Goal: Task Accomplishment & Management: Manage account settings

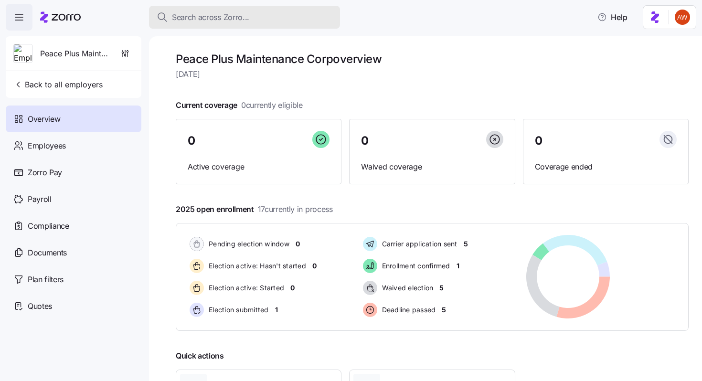
click at [278, 20] on div "Search across Zorro..." at bounding box center [245, 17] width 176 height 12
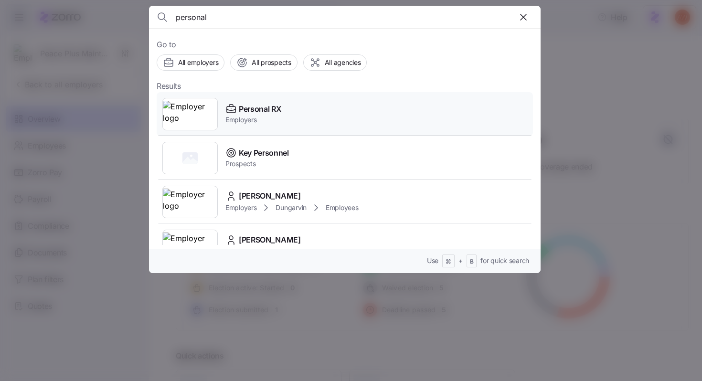
type input "personal"
click at [245, 111] on span "Personal RX" at bounding box center [260, 109] width 42 height 12
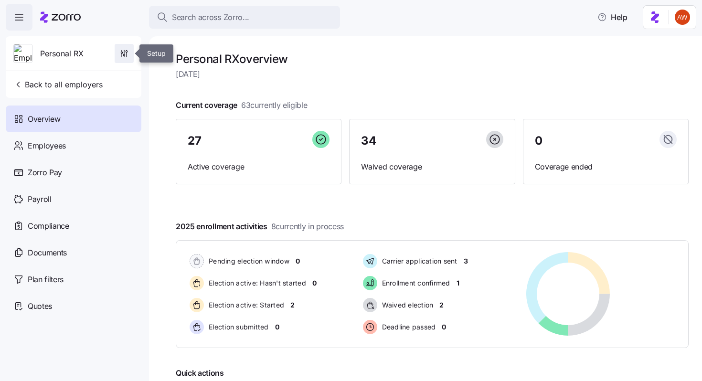
click at [127, 52] on icon "button" at bounding box center [124, 54] width 10 height 10
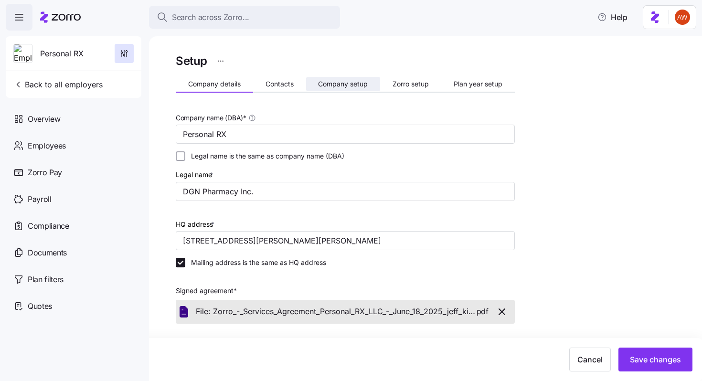
click at [339, 83] on span "Company setup" at bounding box center [343, 84] width 50 height 7
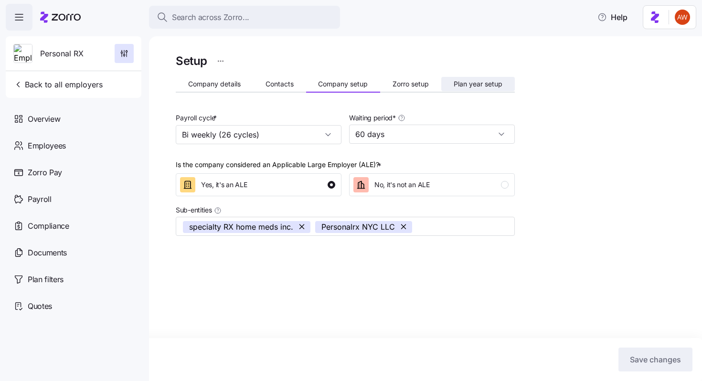
click at [465, 84] on span "Plan year setup" at bounding box center [477, 84] width 49 height 7
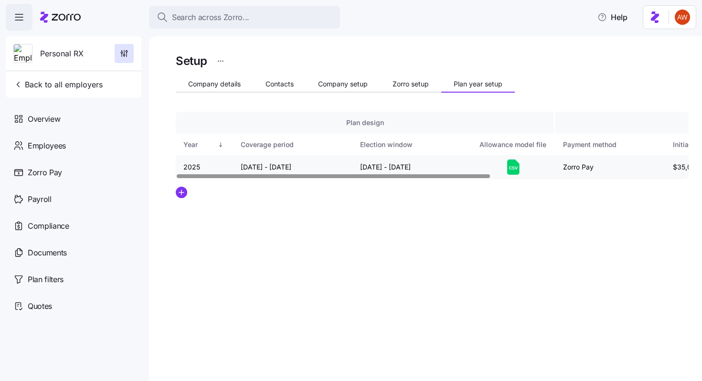
drag, startPoint x: 357, startPoint y: 166, endPoint x: 443, endPoint y: 168, distance: 85.9
click at [443, 168] on td "[DATE] - [DATE]" at bounding box center [411, 167] width 119 height 24
copy td "[DATE] - [DATE]"
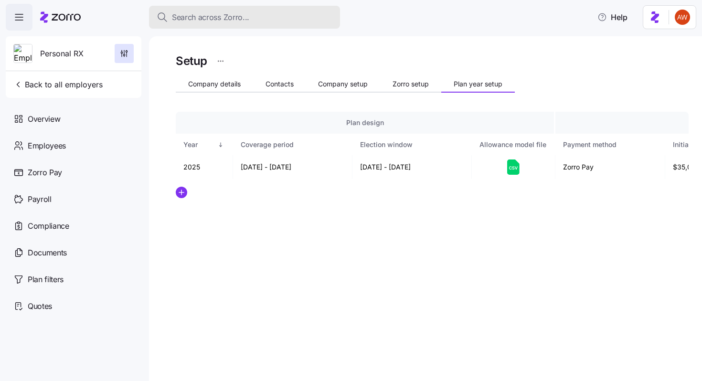
click at [237, 13] on span "Search across Zorro..." at bounding box center [210, 17] width 77 height 12
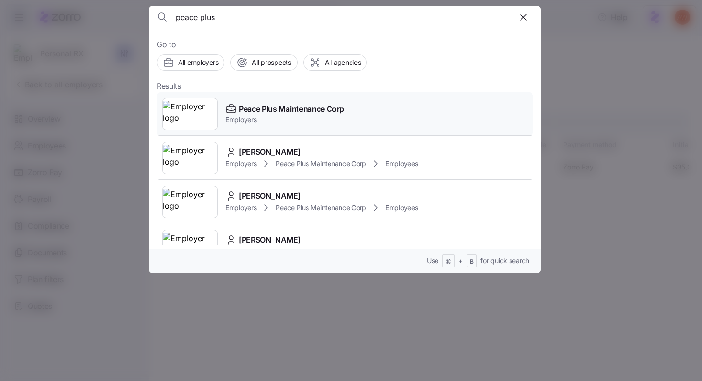
type input "peace plus"
click at [265, 112] on span "Peace Plus Maintenance Corp" at bounding box center [291, 109] width 105 height 12
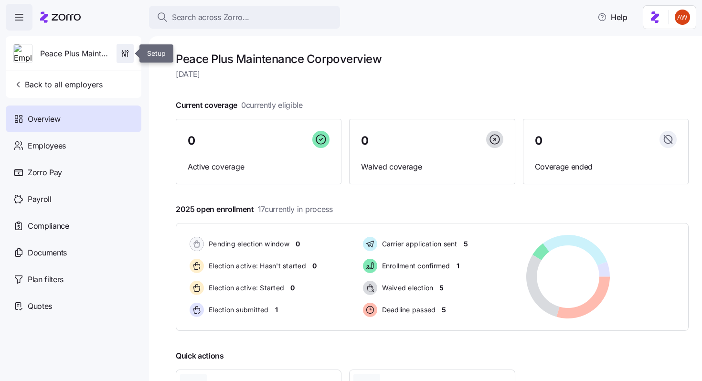
click at [121, 53] on icon "button" at bounding box center [125, 54] width 10 height 10
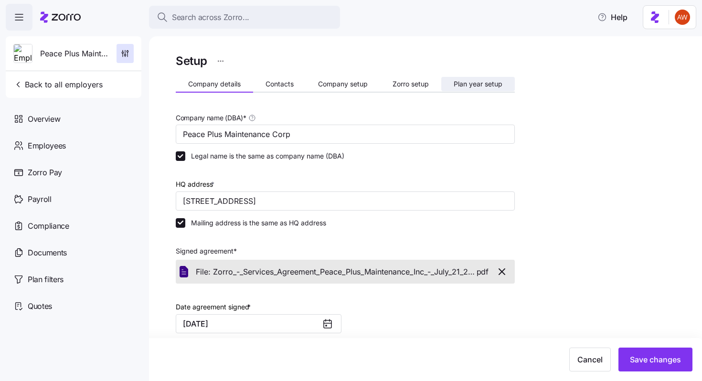
click at [474, 84] on span "Plan year setup" at bounding box center [477, 84] width 49 height 7
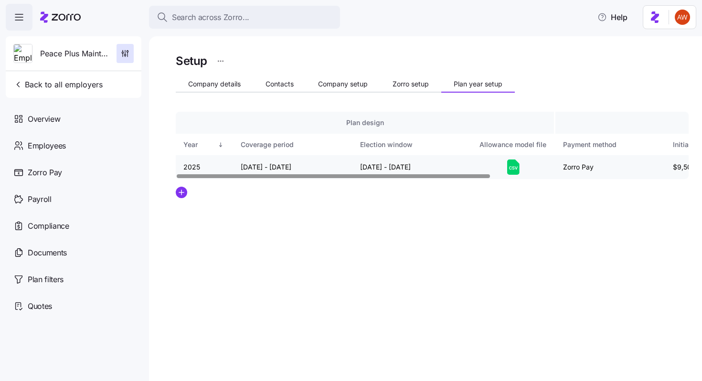
drag, startPoint x: 357, startPoint y: 165, endPoint x: 441, endPoint y: 168, distance: 84.5
click at [441, 168] on td "[DATE] - [DATE]" at bounding box center [411, 167] width 119 height 24
copy td "[DATE] - [DATE]"
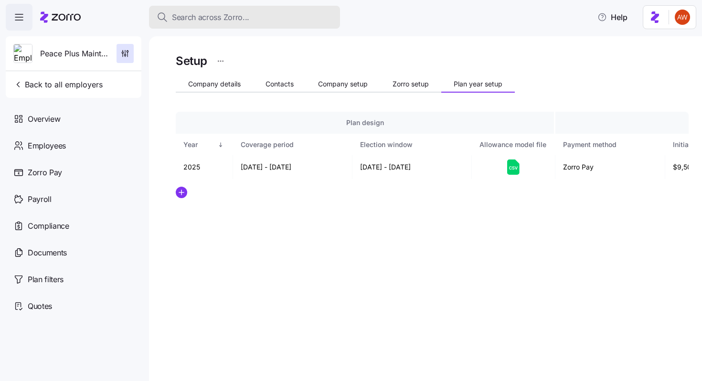
click at [250, 14] on div "Search across Zorro..." at bounding box center [245, 17] width 176 height 12
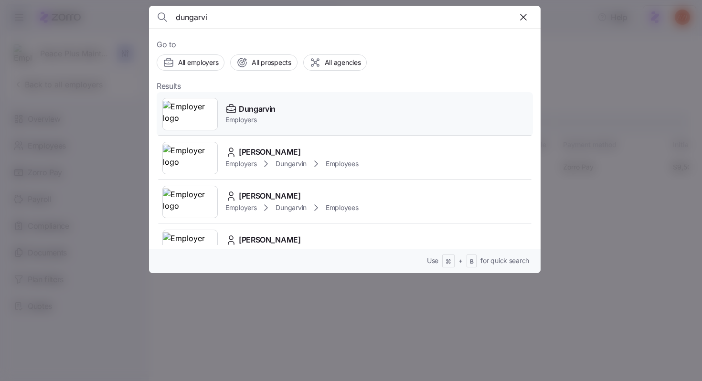
type input "dungarvi"
click at [246, 105] on span "Dungarvin" at bounding box center [257, 109] width 37 height 12
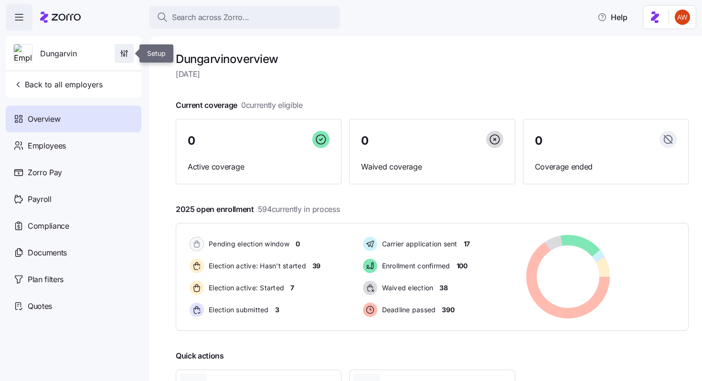
click at [125, 51] on icon "button" at bounding box center [124, 54] width 10 height 10
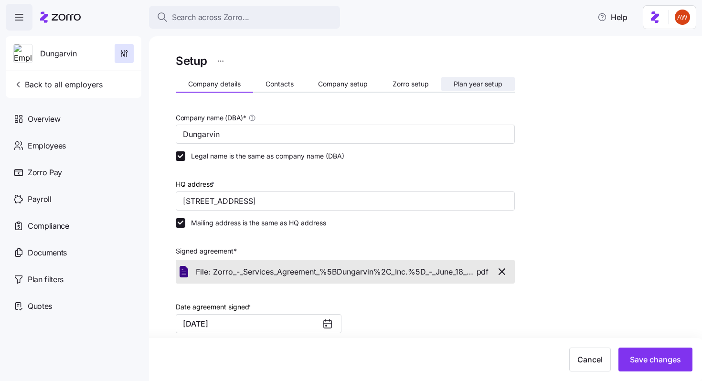
click at [481, 82] on span "Plan year setup" at bounding box center [477, 84] width 49 height 7
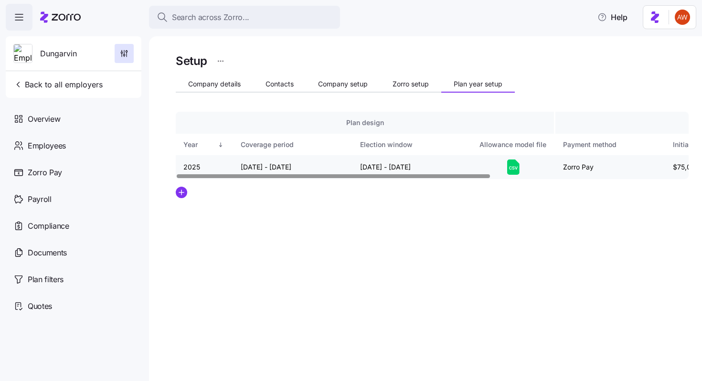
drag, startPoint x: 357, startPoint y: 166, endPoint x: 447, endPoint y: 166, distance: 90.2
click at [447, 166] on td "[DATE] - [DATE]" at bounding box center [411, 167] width 119 height 24
copy td "[DATE] - [DATE]"
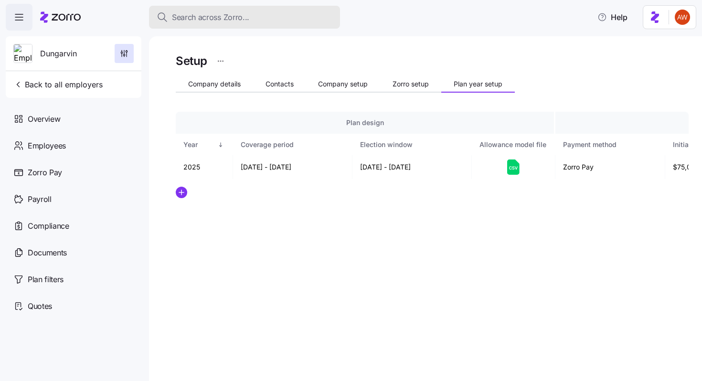
click at [268, 21] on div "Search across Zorro..." at bounding box center [245, 17] width 176 height 12
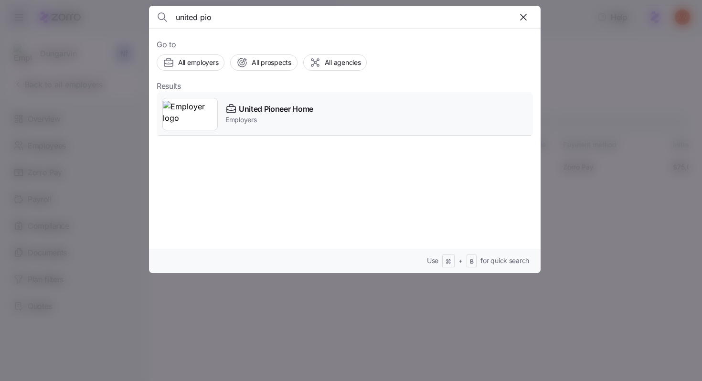
type input "united pio"
click at [272, 104] on span "United Pioneer Home" at bounding box center [276, 109] width 74 height 12
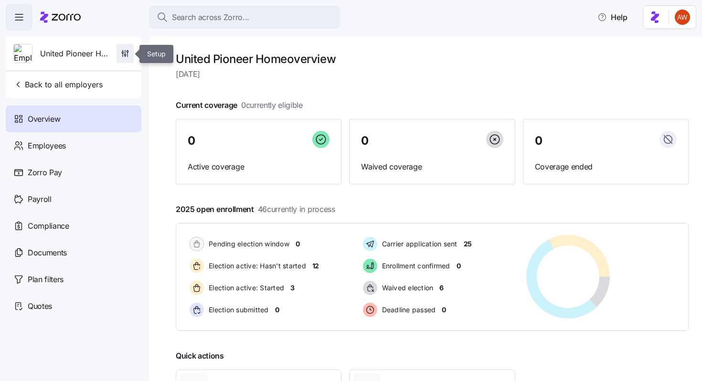
click at [126, 49] on icon "button" at bounding box center [125, 54] width 10 height 10
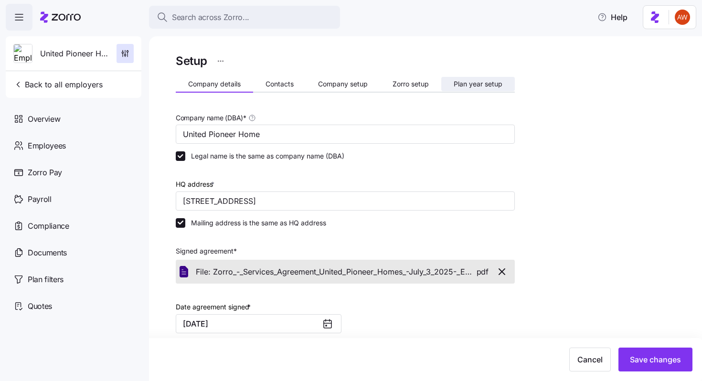
click at [496, 82] on span "Plan year setup" at bounding box center [477, 84] width 49 height 7
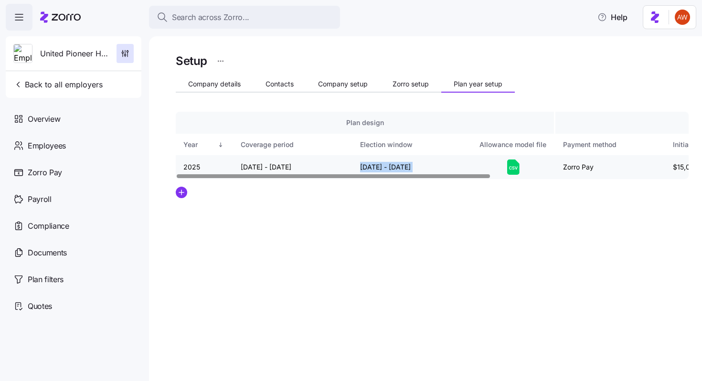
drag, startPoint x: 357, startPoint y: 165, endPoint x: 498, endPoint y: 159, distance: 141.8
click at [498, 159] on tr "2025 [DATE] - [DATE] [DATE] - [DATE] Zorro Pay $15,000 [DATE] $1,500 No" at bounding box center [595, 167] width 839 height 24
copy tr "[DATE] - [DATE]"
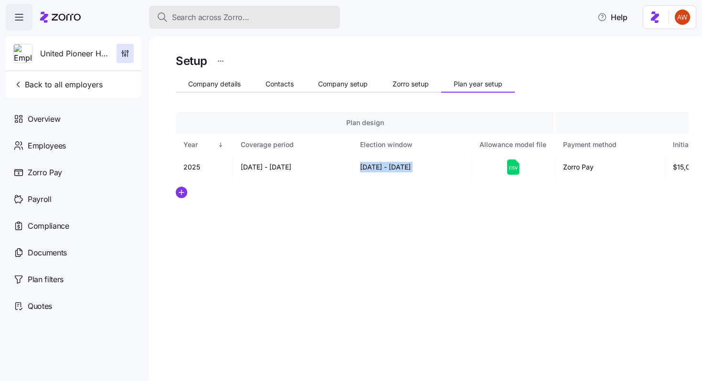
click at [256, 13] on div "Search across Zorro..." at bounding box center [245, 17] width 176 height 12
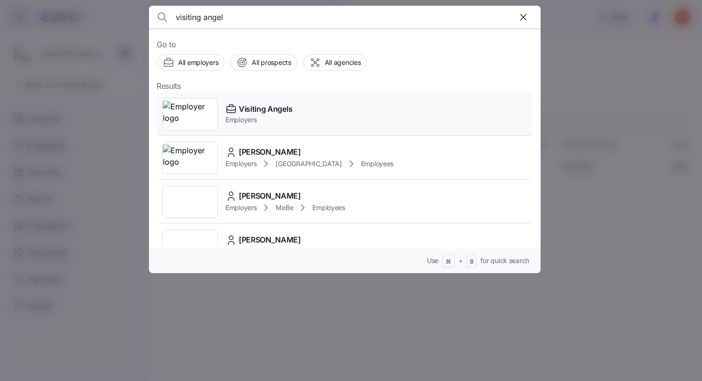
type input "visiting angel"
click at [250, 105] on span "Visiting Angels" at bounding box center [265, 109] width 53 height 12
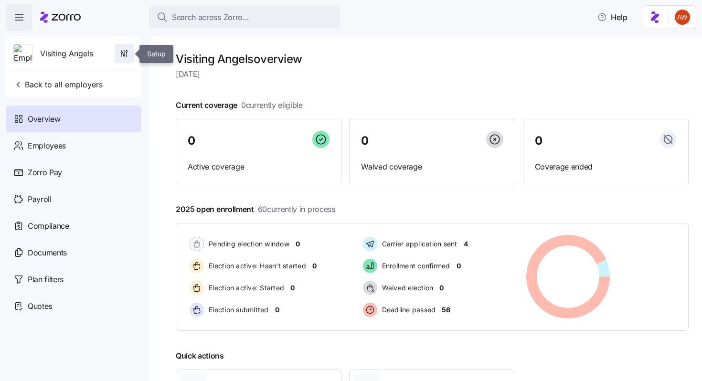
click at [126, 48] on span "button" at bounding box center [124, 53] width 18 height 18
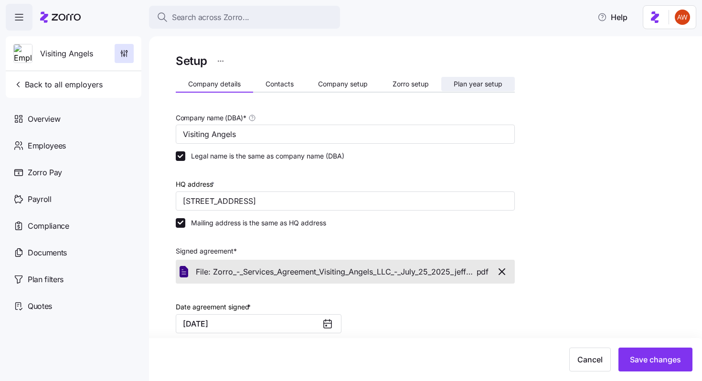
click at [464, 82] on span "Plan year setup" at bounding box center [477, 84] width 49 height 7
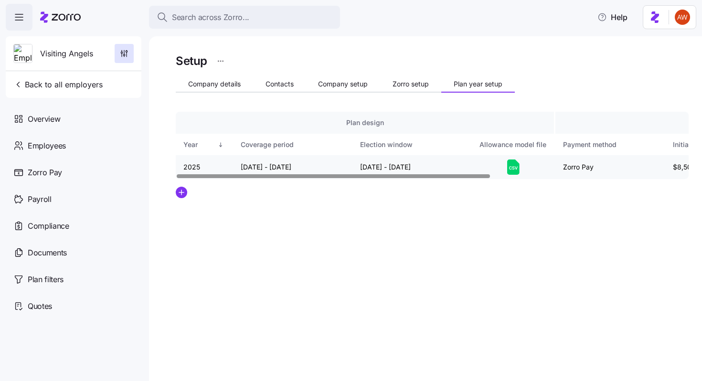
drag, startPoint x: 357, startPoint y: 165, endPoint x: 452, endPoint y: 167, distance: 95.5
click at [452, 167] on td "[DATE] - [DATE]" at bounding box center [411, 167] width 119 height 24
copy td "[DATE] - [DATE]"
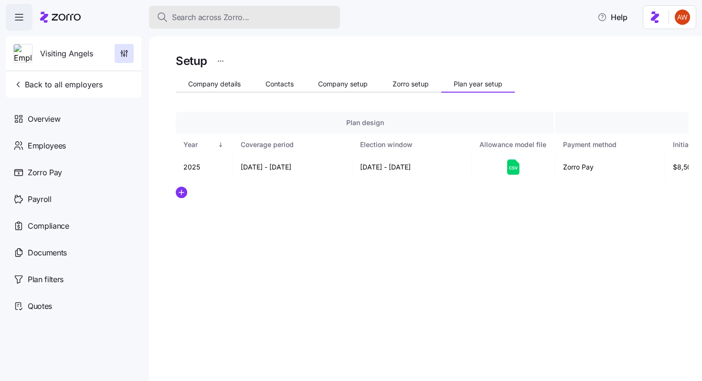
click at [279, 21] on div "Search across Zorro..." at bounding box center [245, 17] width 176 height 12
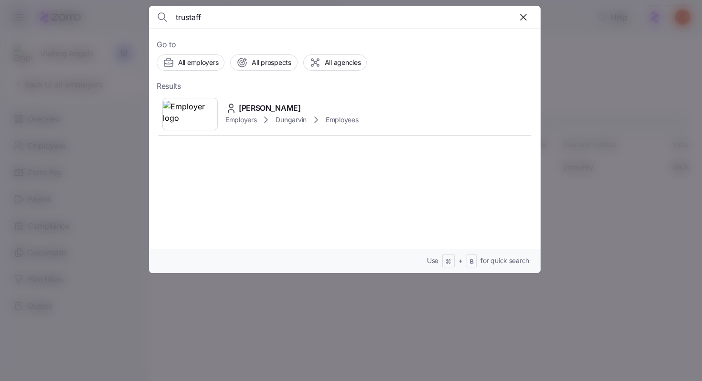
drag, startPoint x: 229, startPoint y: 18, endPoint x: 147, endPoint y: 16, distance: 82.6
click at [147, 375] on div "trustaff Go to All employers All prospects All agencies Results [PERSON_NAME] E…" at bounding box center [351, 375] width 702 height 0
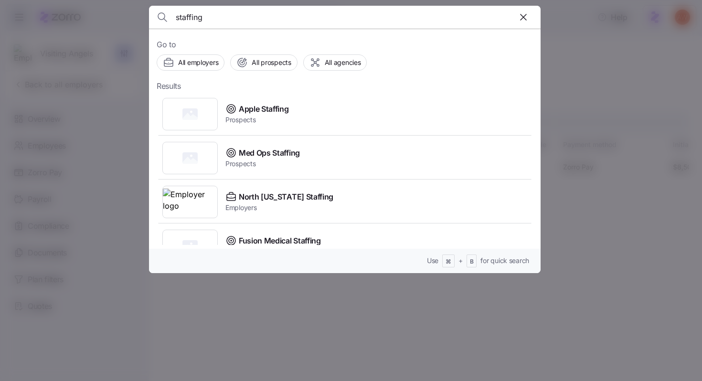
type input "staffing"
click at [76, 88] on div at bounding box center [351, 190] width 702 height 381
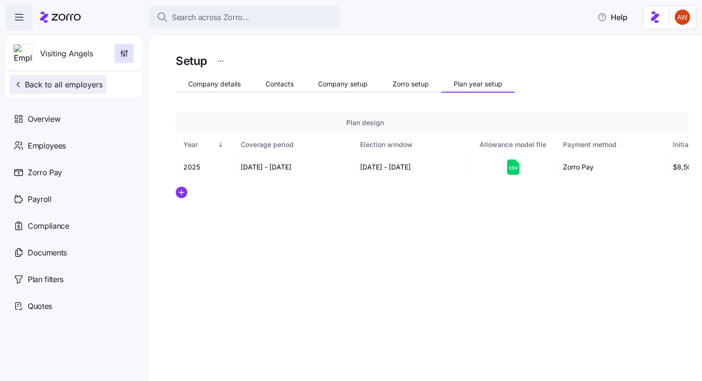
click at [74, 85] on span "Back to all employers" at bounding box center [57, 84] width 89 height 11
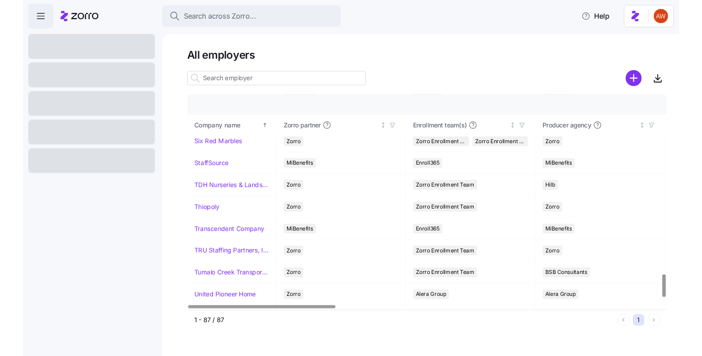
scroll to position [1783, 0]
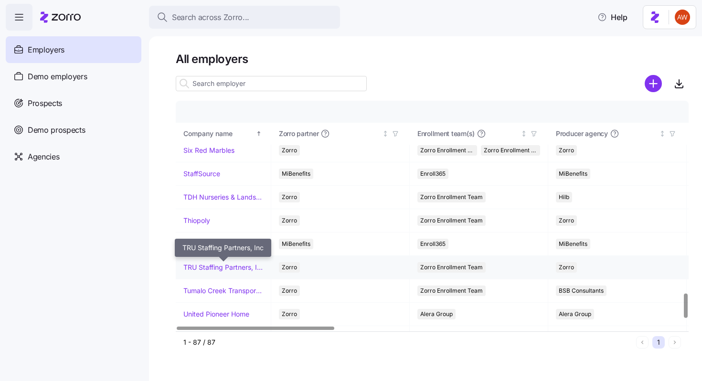
click at [238, 268] on link "TRU Staffing Partners, Inc" at bounding box center [223, 267] width 80 height 10
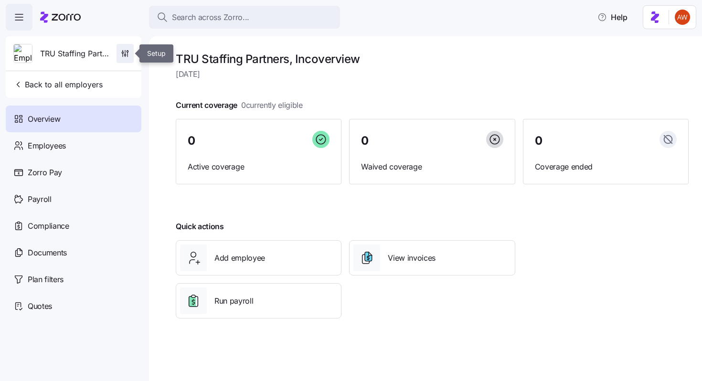
click at [127, 55] on icon "button" at bounding box center [127, 54] width 0 height 4
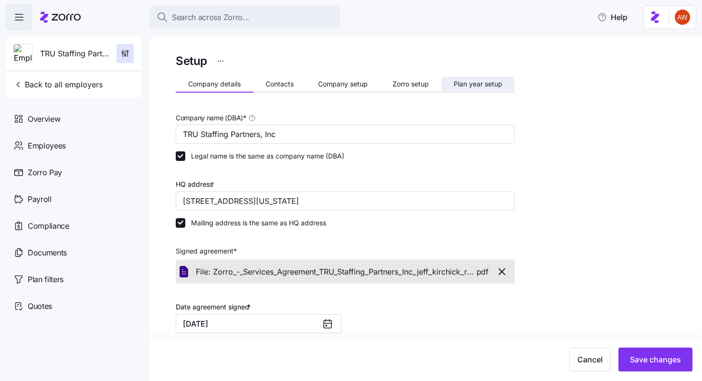
click at [465, 87] on span "Plan year setup" at bounding box center [477, 84] width 49 height 7
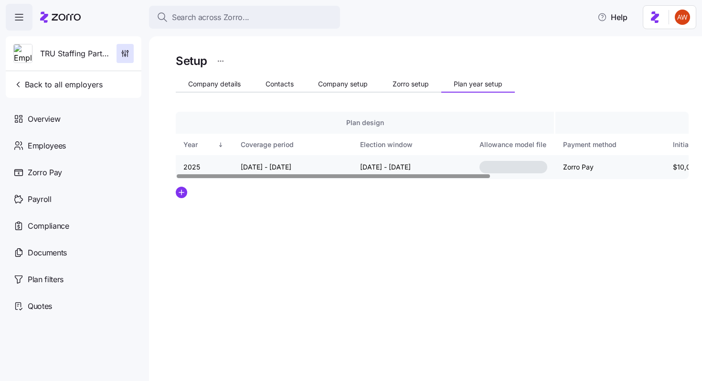
drag, startPoint x: 359, startPoint y: 163, endPoint x: 458, endPoint y: 163, distance: 98.3
click at [458, 163] on td "[DATE] - [DATE]" at bounding box center [411, 167] width 119 height 24
copy td "[DATE] - [DATE]"
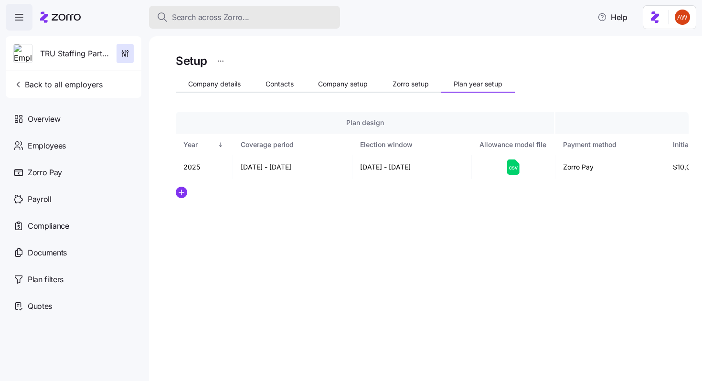
click at [246, 13] on span "Search across Zorro..." at bounding box center [210, 17] width 77 height 12
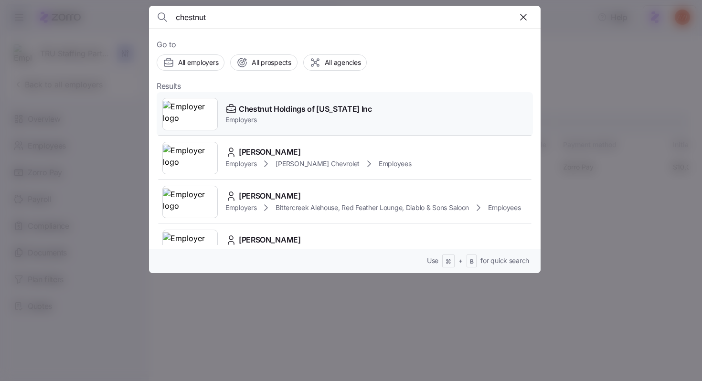
type input "chestnut"
click at [283, 101] on div "Chestnut Holdings of [US_STATE] Inc Employers" at bounding box center [345, 114] width 376 height 44
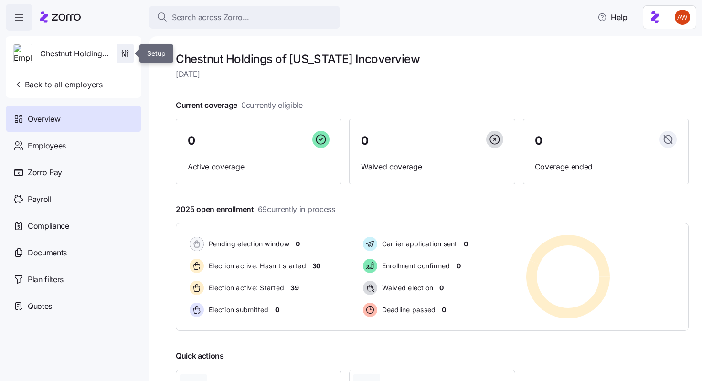
click at [120, 57] on span "button" at bounding box center [125, 53] width 16 height 18
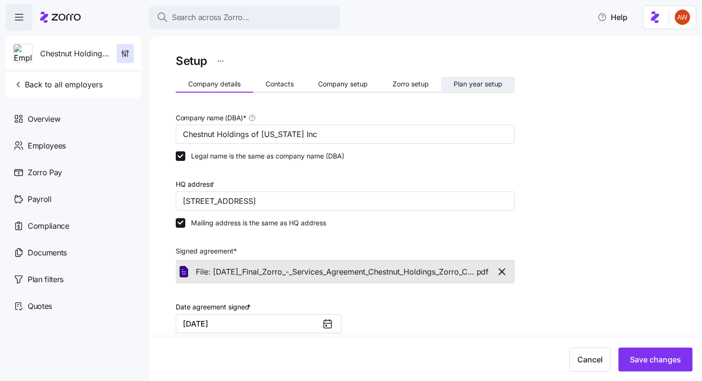
click at [474, 84] on span "Plan year setup" at bounding box center [477, 84] width 49 height 7
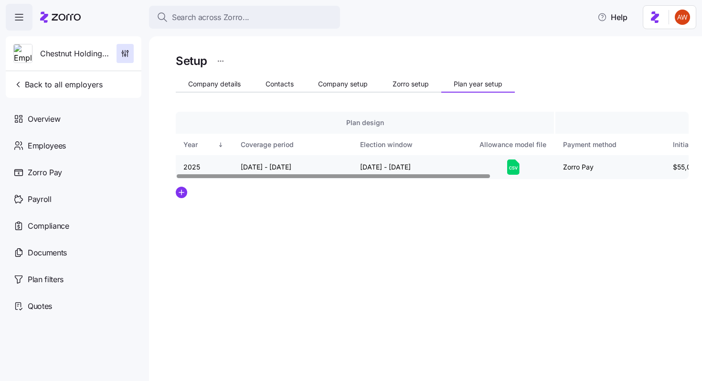
drag, startPoint x: 357, startPoint y: 165, endPoint x: 446, endPoint y: 167, distance: 88.3
click at [446, 167] on td "[DATE] - [DATE]" at bounding box center [411, 167] width 119 height 24
copy td "[DATE] - [DATE]"
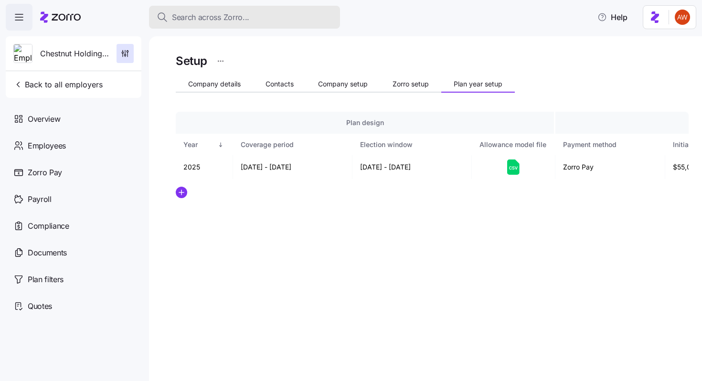
click at [222, 20] on span "Search across Zorro..." at bounding box center [210, 17] width 77 height 12
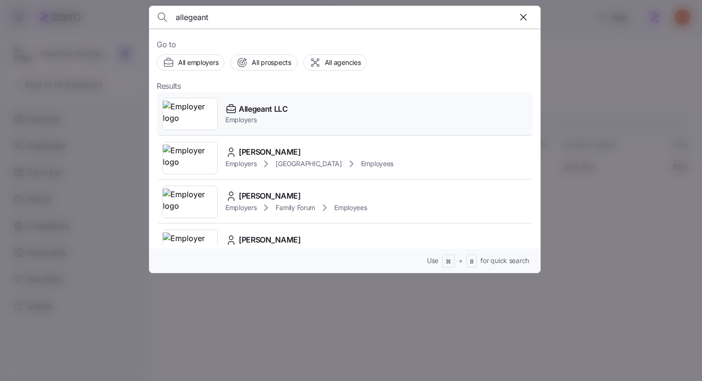
type input "allegeant"
click at [280, 110] on span "Allegeant LLC" at bounding box center [263, 109] width 49 height 12
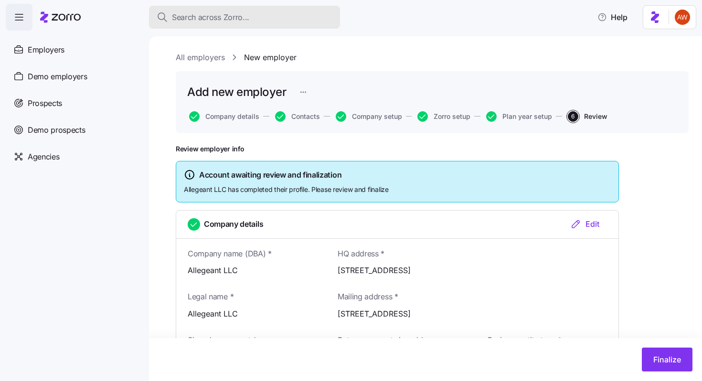
click at [263, 17] on div "Search across Zorro..." at bounding box center [245, 17] width 176 height 12
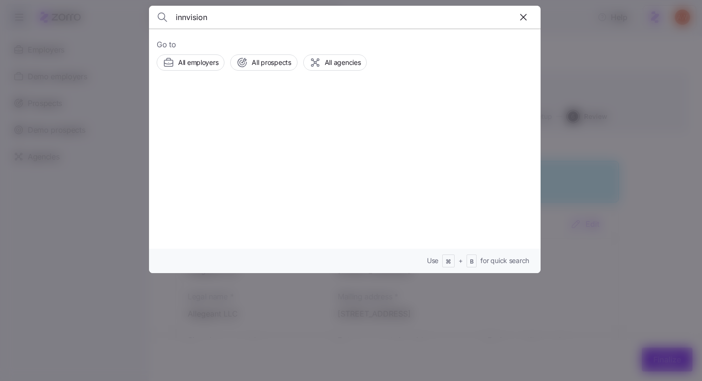
type input "innvision"
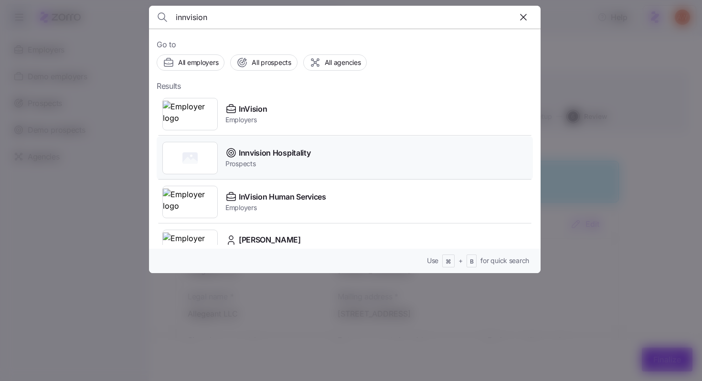
click at [263, 156] on span "Innvision Hospitality" at bounding box center [275, 153] width 72 height 12
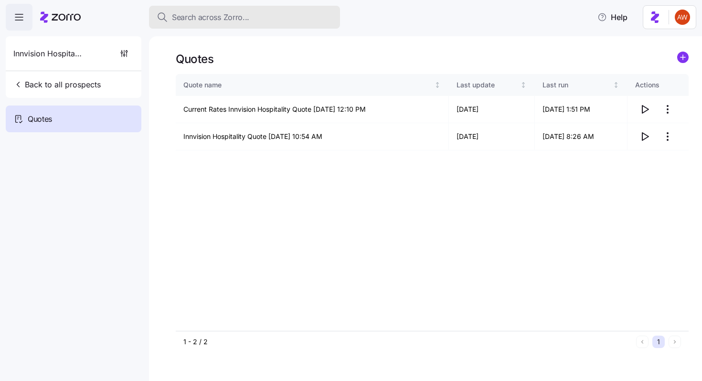
click at [247, 18] on span "Search across Zorro..." at bounding box center [210, 17] width 77 height 12
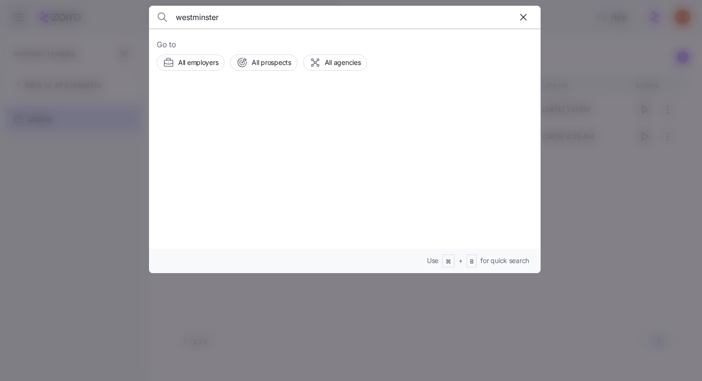
type input "westminster"
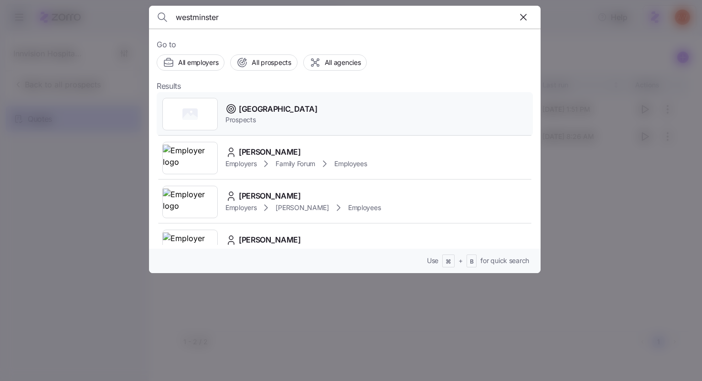
click at [262, 108] on span "[GEOGRAPHIC_DATA]" at bounding box center [278, 109] width 79 height 12
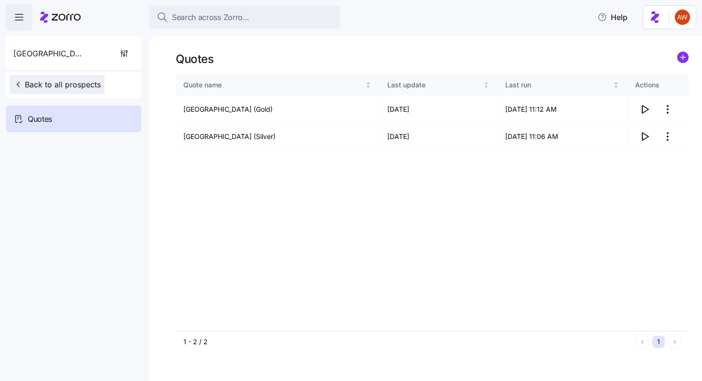
click at [44, 84] on span "Back to all prospects" at bounding box center [56, 84] width 87 height 11
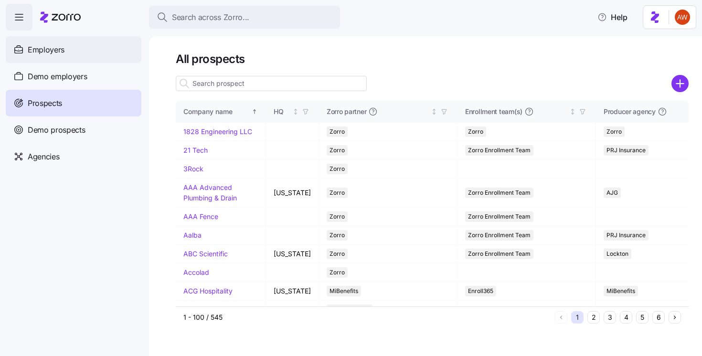
click at [78, 52] on div "Employers" at bounding box center [74, 49] width 136 height 27
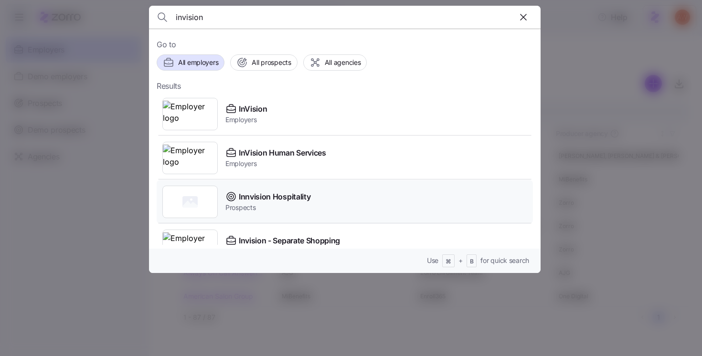
type input "invision"
click at [261, 198] on span "Innvision Hospitality" at bounding box center [275, 197] width 72 height 12
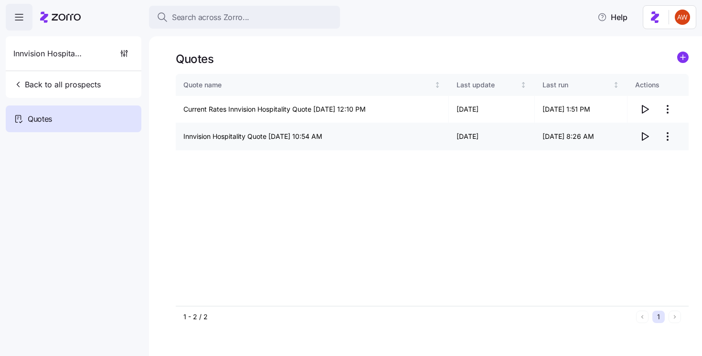
click at [247, 133] on td "Innvision Hospitality Quote [DATE] 10:54 AM" at bounding box center [312, 136] width 273 height 27
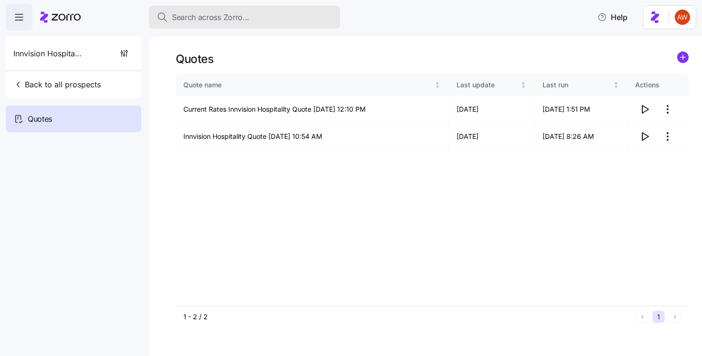
click at [240, 21] on span "Search across Zorro..." at bounding box center [210, 17] width 77 height 12
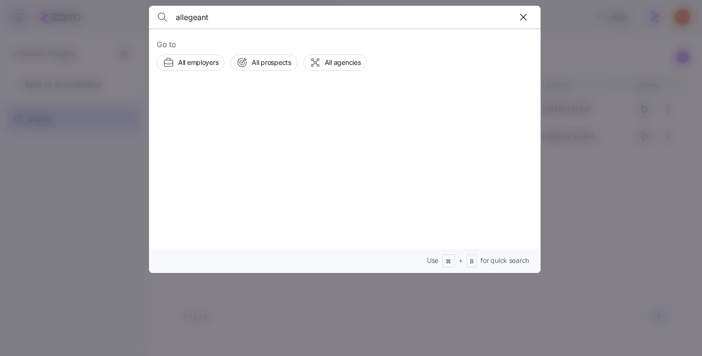
type input "allegeant"
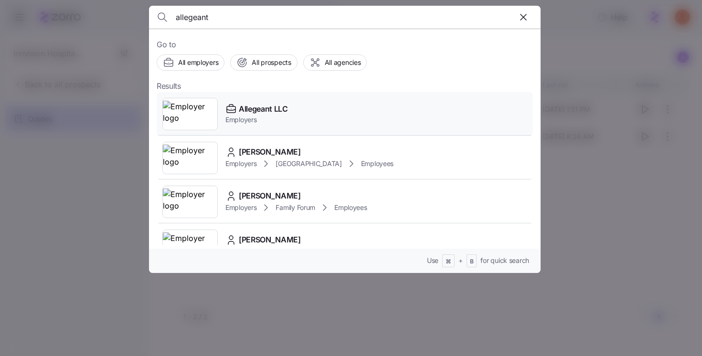
click at [249, 112] on span "Allegeant LLC" at bounding box center [263, 109] width 49 height 12
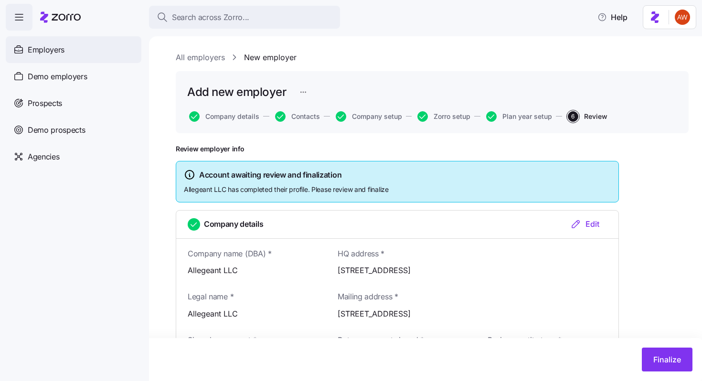
click at [65, 57] on div "Employers" at bounding box center [74, 49] width 136 height 27
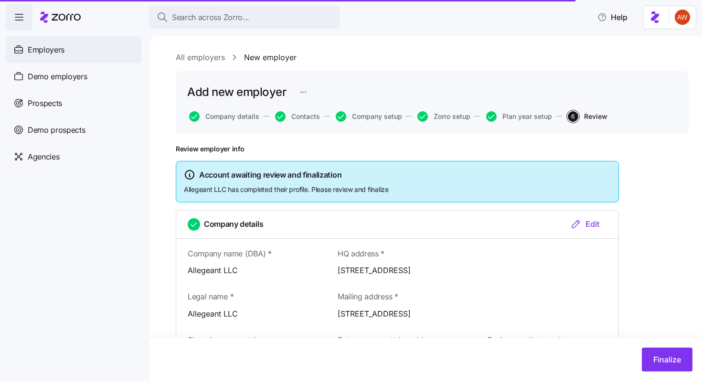
click at [35, 46] on span "Employers" at bounding box center [46, 50] width 37 height 12
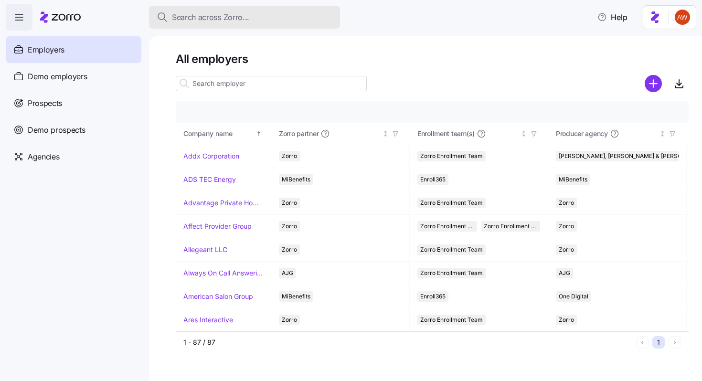
click at [238, 19] on span "Search across Zorro..." at bounding box center [210, 17] width 77 height 12
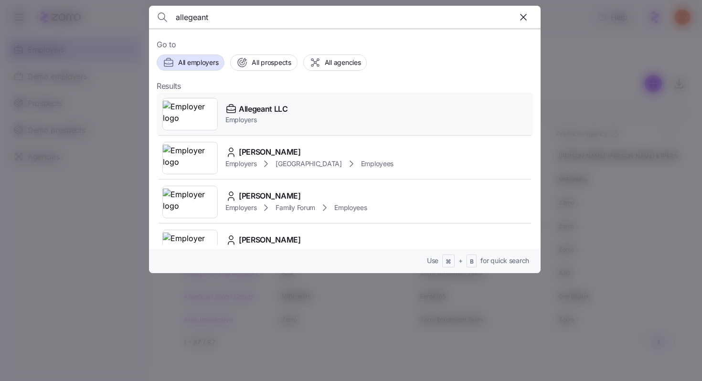
type input "allegeant"
click at [273, 112] on span "Allegeant LLC" at bounding box center [263, 109] width 49 height 12
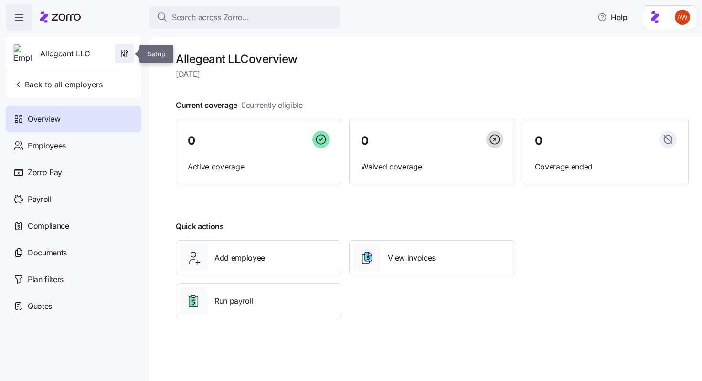
click at [125, 59] on span "button" at bounding box center [124, 53] width 18 height 18
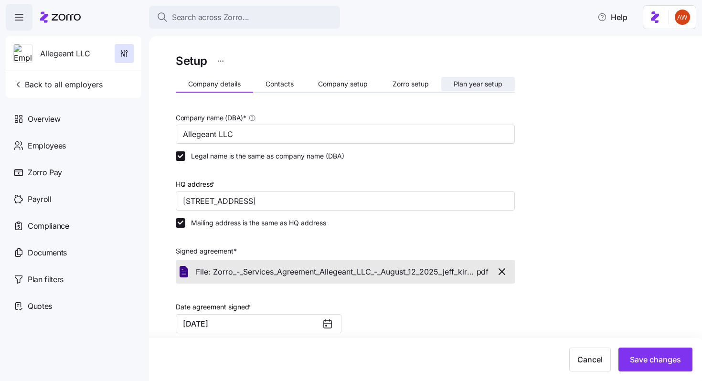
click at [485, 84] on span "Plan year setup" at bounding box center [477, 84] width 49 height 7
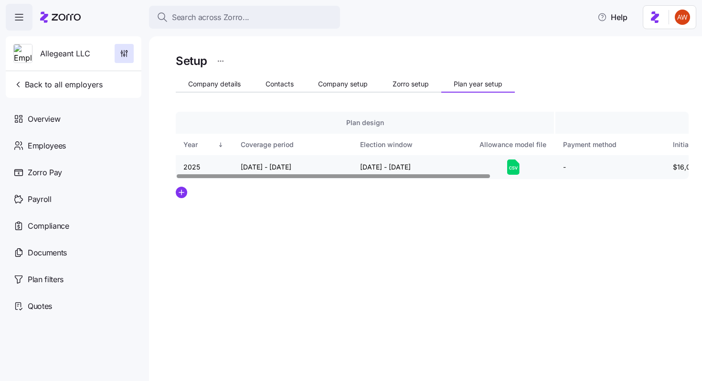
drag, startPoint x: 361, startPoint y: 164, endPoint x: 465, endPoint y: 163, distance: 104.0
click at [465, 163] on td "[DATE] - [DATE]" at bounding box center [411, 167] width 119 height 24
copy td "[DATE] - [DATE]"
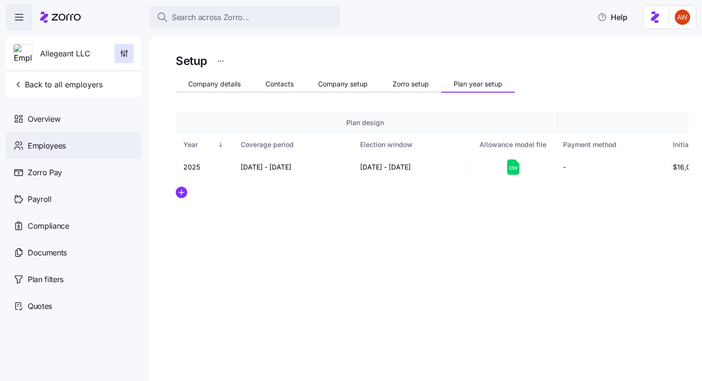
click at [64, 147] on span "Employees" at bounding box center [47, 146] width 38 height 12
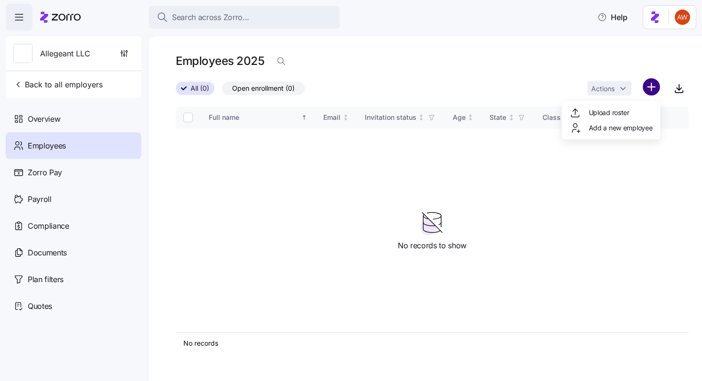
click at [653, 85] on html "Search across Zorro... Help Allegeant LLC Back to all employers Overview Employ…" at bounding box center [351, 187] width 702 height 375
click at [627, 112] on span "Upload roster" at bounding box center [608, 113] width 41 height 10
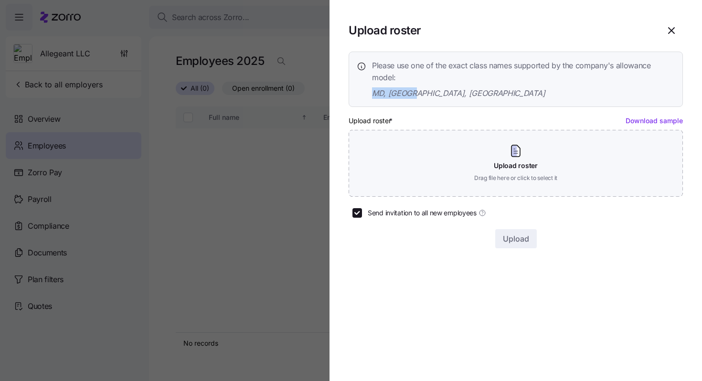
drag, startPoint x: 415, startPoint y: 94, endPoint x: 371, endPoint y: 94, distance: 44.4
click at [371, 94] on div "Please use one of the exact class names supported by the company's allowance mo…" at bounding box center [516, 79] width 318 height 39
click at [672, 30] on icon "button" at bounding box center [670, 30] width 11 height 11
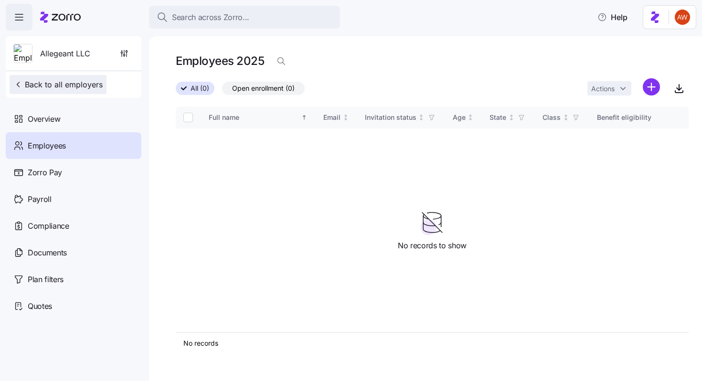
click at [92, 90] on button "Back to all employers" at bounding box center [58, 84] width 97 height 19
